Goal: Task Accomplishment & Management: Manage account settings

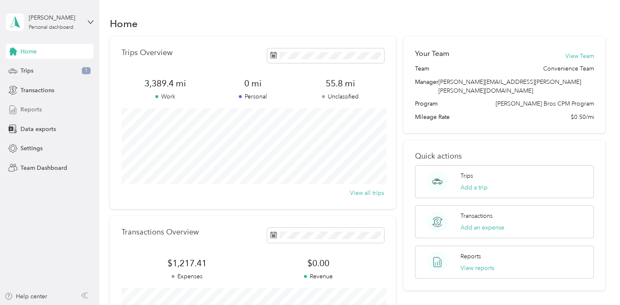
click at [30, 110] on span "Reports" at bounding box center [30, 109] width 21 height 9
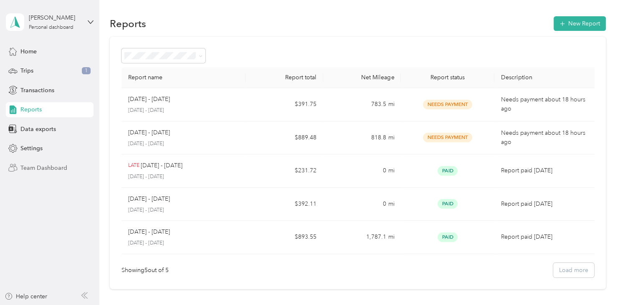
click at [44, 167] on span "Team Dashboard" at bounding box center [43, 168] width 47 height 9
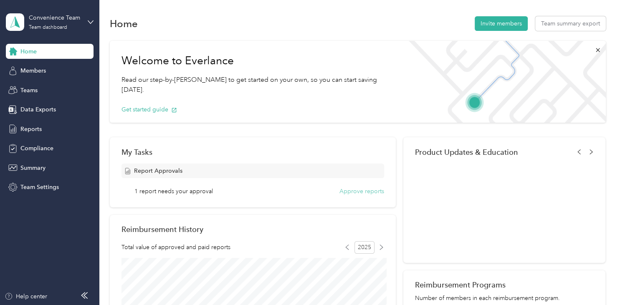
click at [358, 190] on button "Approve reports" at bounding box center [362, 191] width 45 height 9
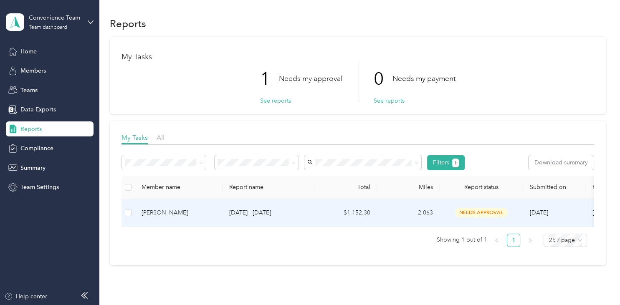
click at [482, 211] on span "needs approval" at bounding box center [481, 213] width 53 height 10
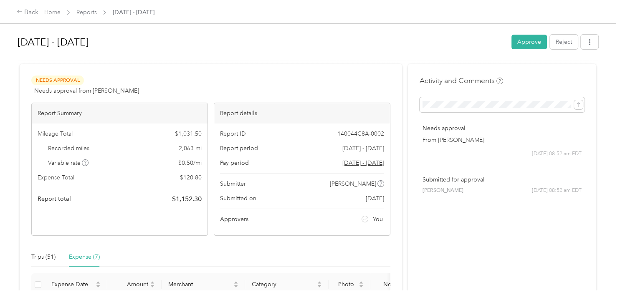
scroll to position [221, 0]
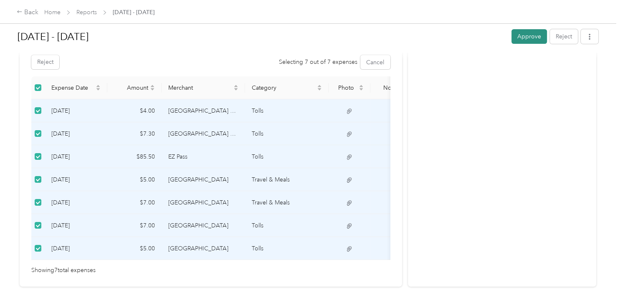
click at [529, 38] on button "Approve" at bounding box center [530, 36] width 36 height 15
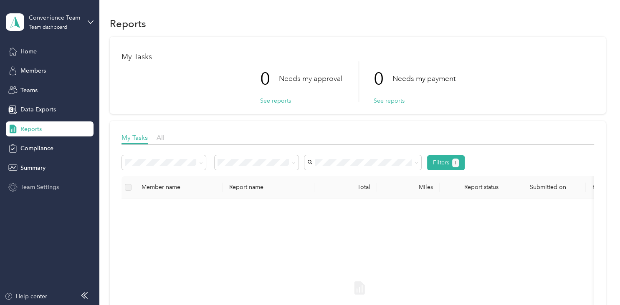
click at [41, 185] on span "Team Settings" at bounding box center [39, 187] width 38 height 9
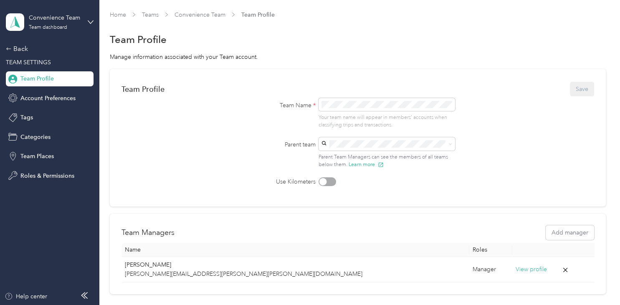
click at [23, 62] on span "TEAM SETTINGS" at bounding box center [28, 62] width 45 height 7
click at [6, 48] on div "Back" at bounding box center [48, 49] width 84 height 10
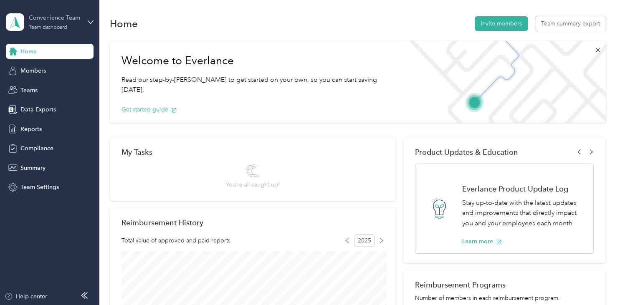
click at [60, 22] on div "Convenience Team" at bounding box center [55, 17] width 52 height 9
click at [26, 107] on div "Log out" at bounding box center [165, 103] width 306 height 15
